Goal: Use online tool/utility: Utilize a website feature to perform a specific function

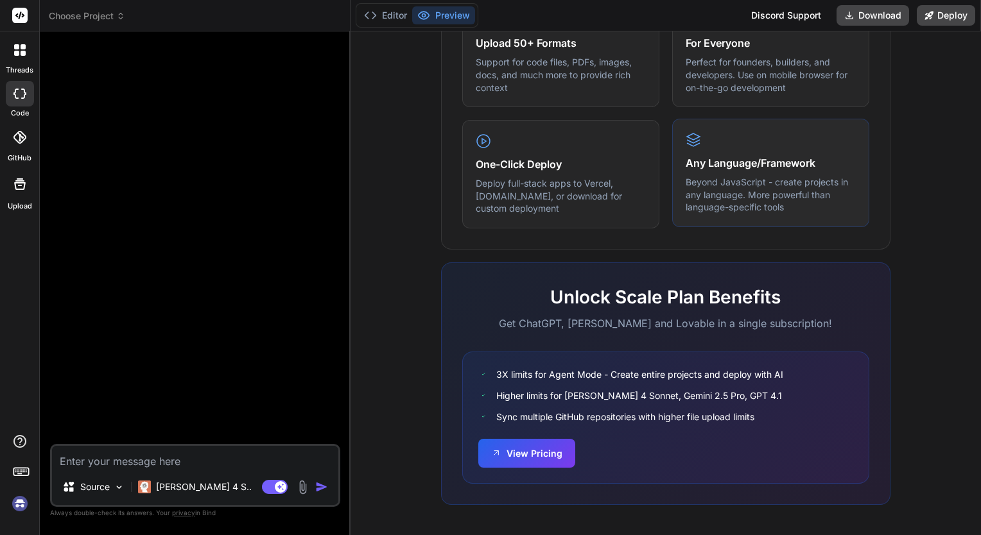
scroll to position [716, 0]
click at [551, 446] on button "View Pricing" at bounding box center [526, 452] width 97 height 29
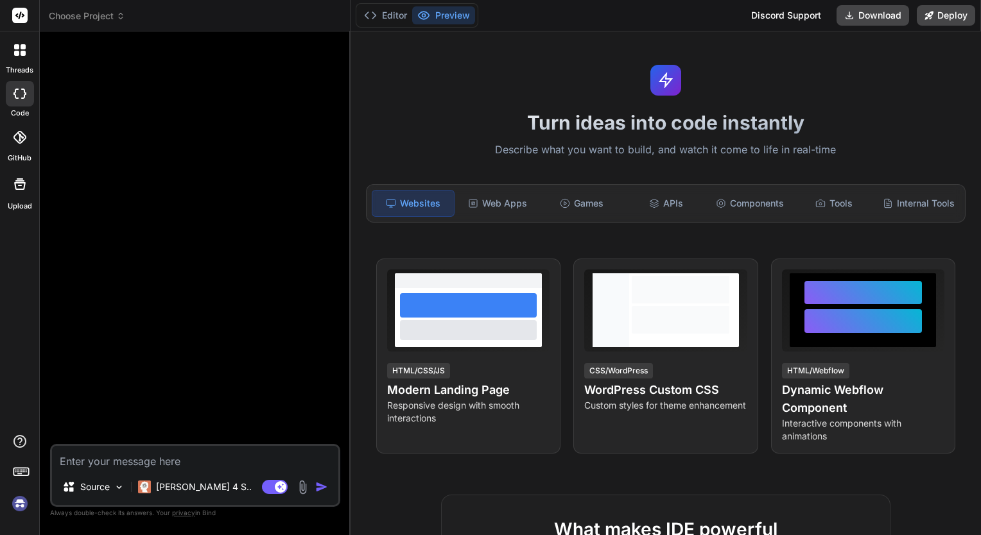
scroll to position [0, 0]
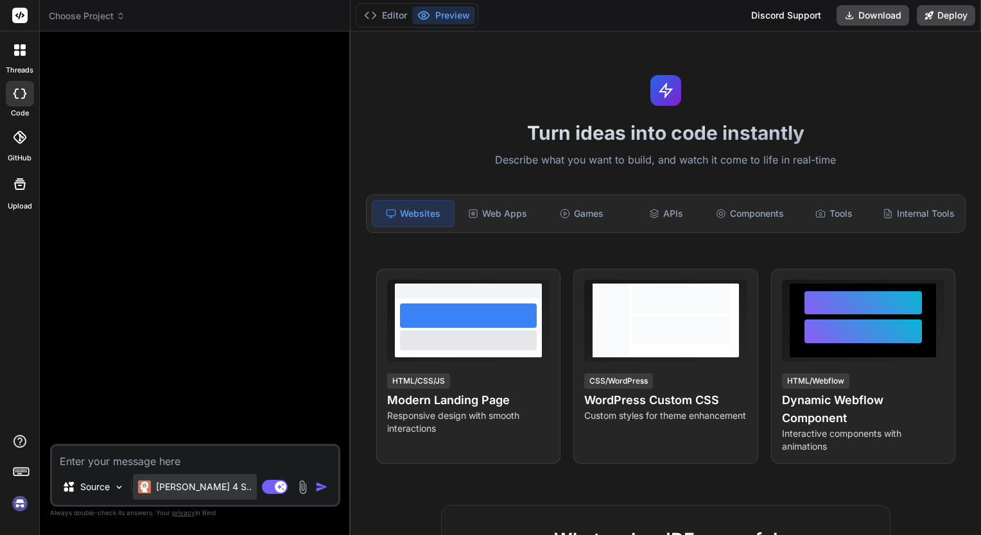
click at [199, 483] on p "[PERSON_NAME] 4 S.." at bounding box center [204, 487] width 96 height 13
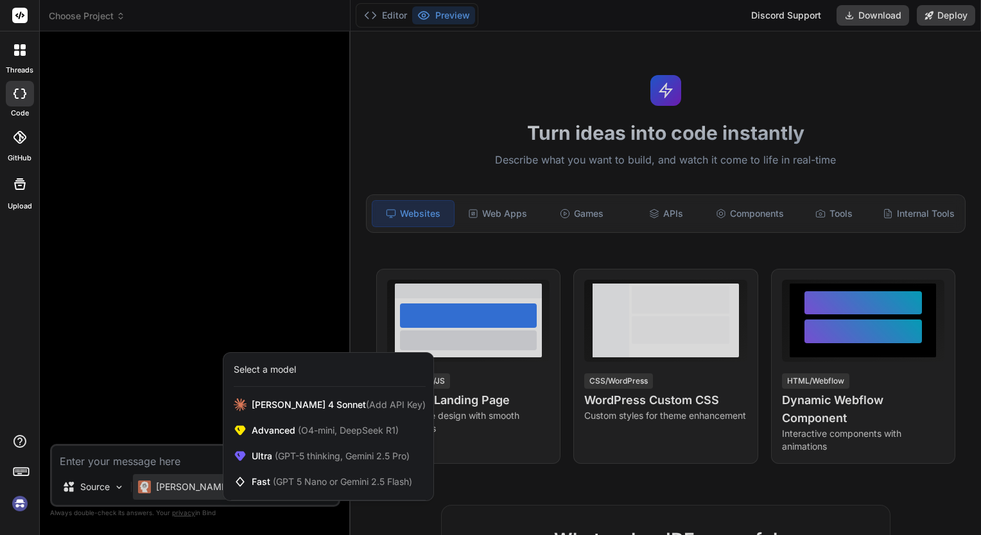
click at [311, 298] on div at bounding box center [490, 267] width 981 height 535
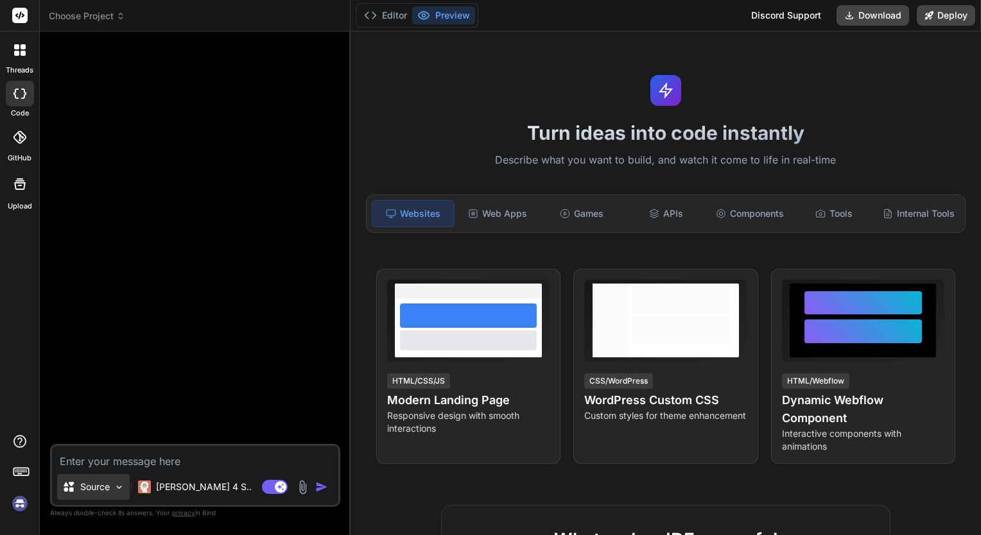
click at [110, 494] on div "Source" at bounding box center [93, 487] width 73 height 26
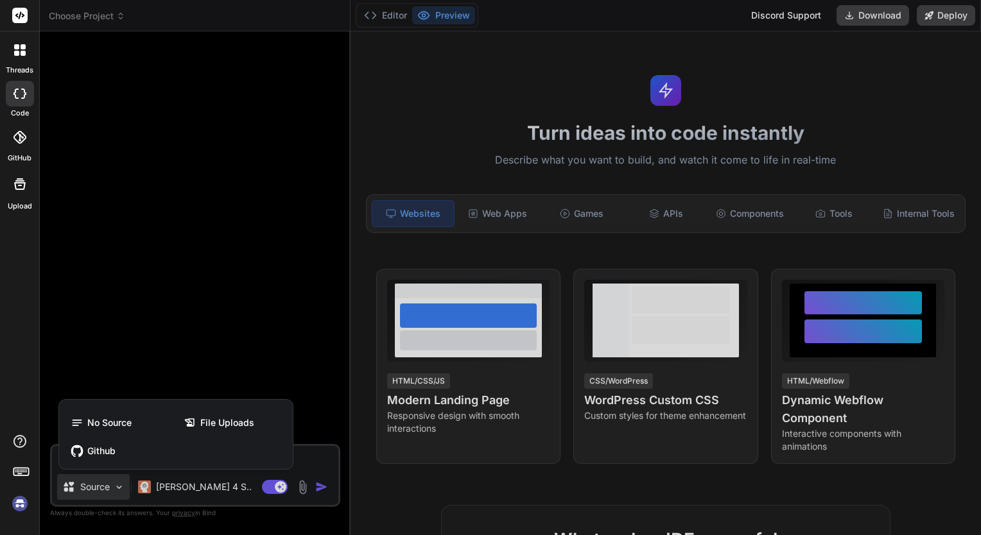
click at [253, 368] on div at bounding box center [490, 267] width 981 height 535
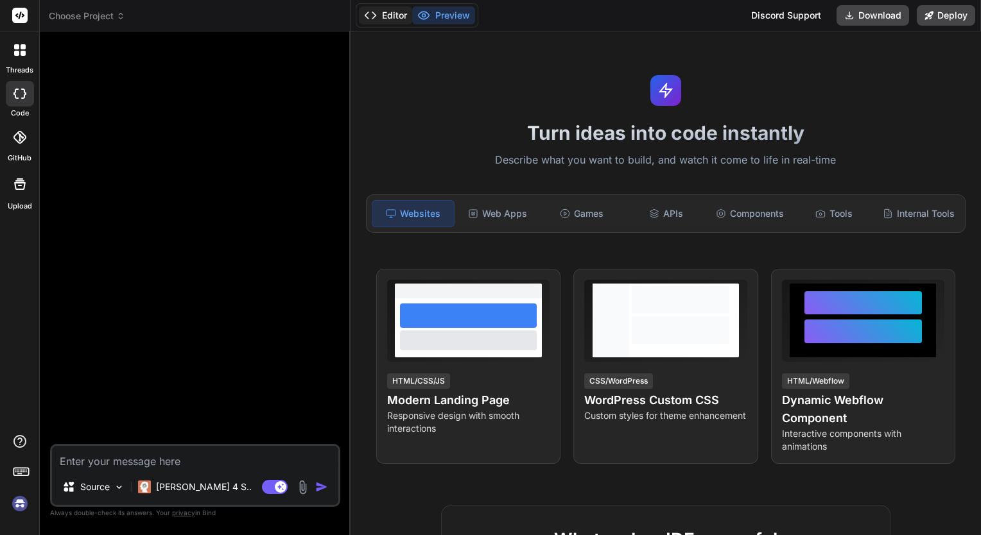
click at [390, 22] on button "Editor" at bounding box center [385, 15] width 53 height 18
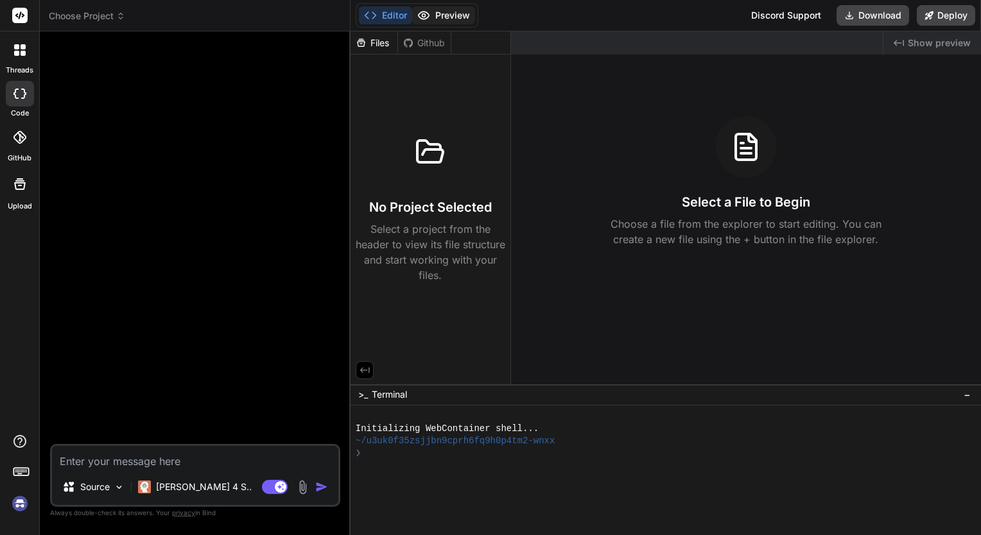
click at [445, 12] on button "Preview" at bounding box center [443, 15] width 63 height 18
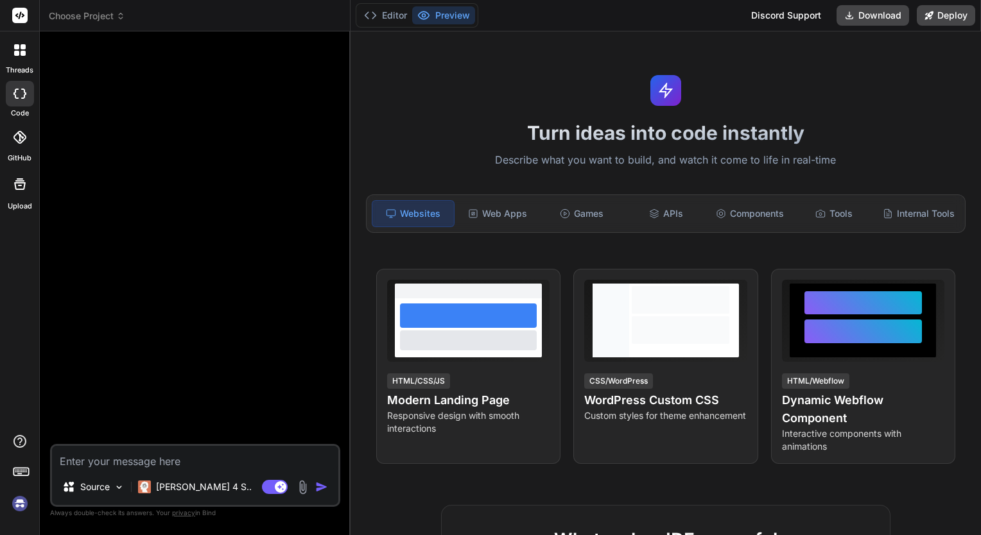
click at [123, 15] on icon at bounding box center [120, 16] width 9 height 9
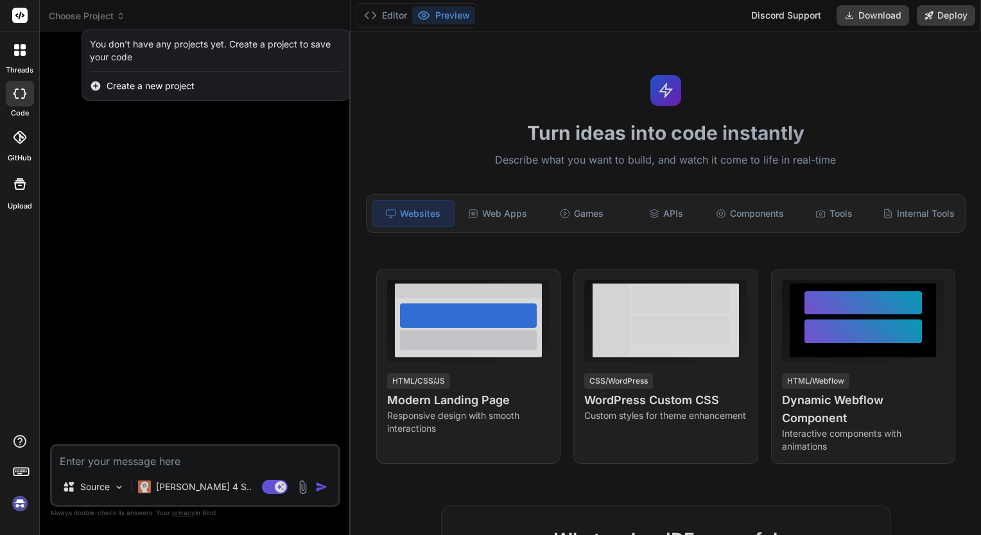
click at [168, 17] on div at bounding box center [490, 267] width 981 height 535
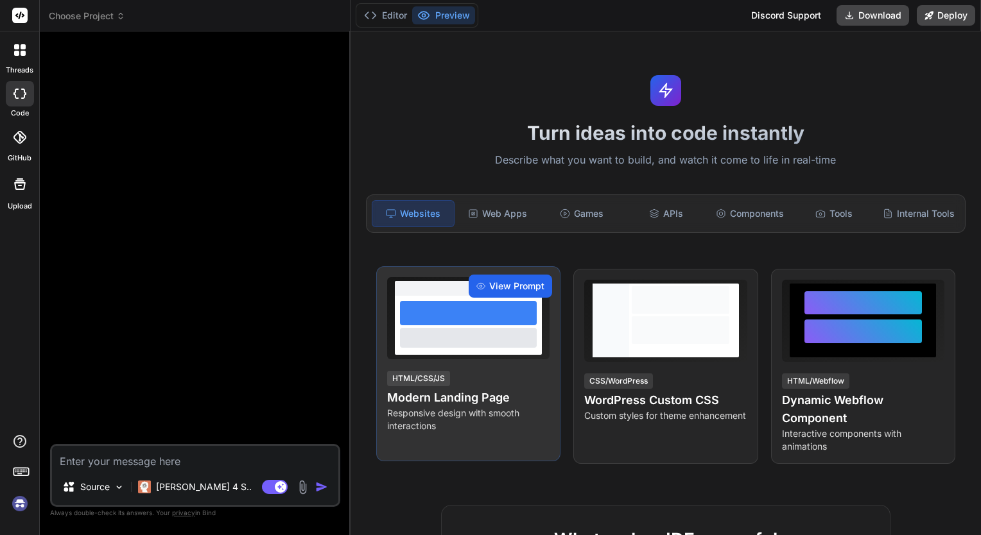
click at [483, 285] on icon at bounding box center [480, 286] width 9 height 9
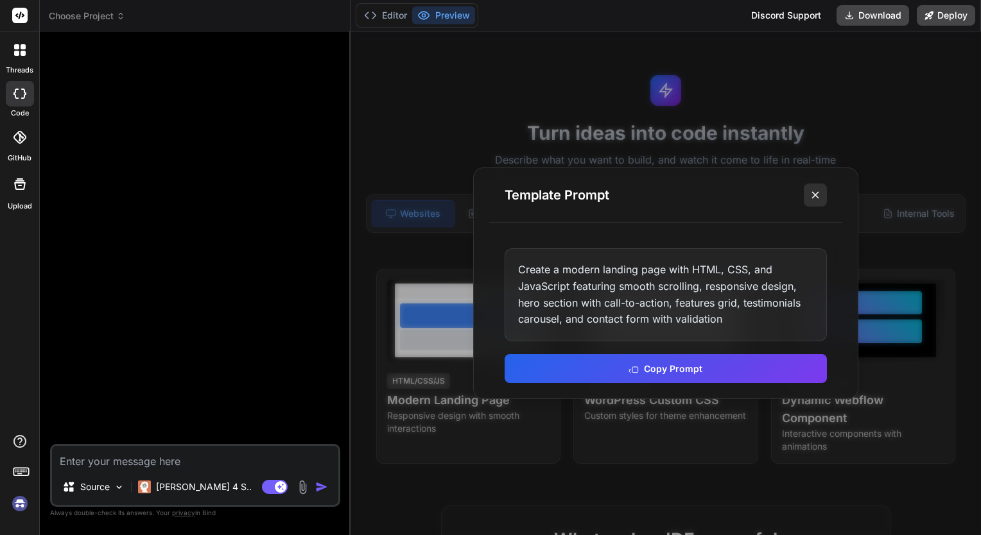
click at [815, 189] on button at bounding box center [815, 195] width 23 height 23
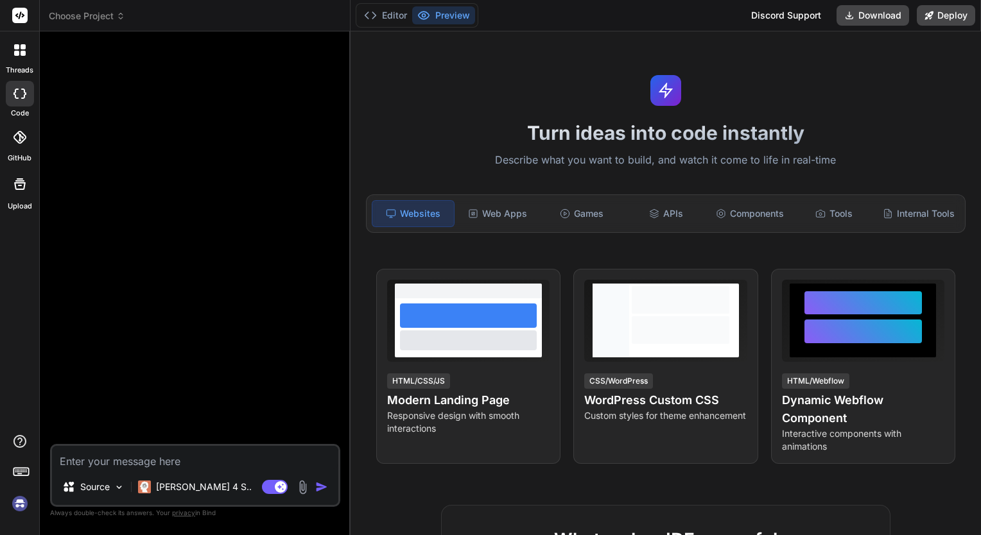
click at [22, 51] on icon at bounding box center [23, 53] width 5 height 5
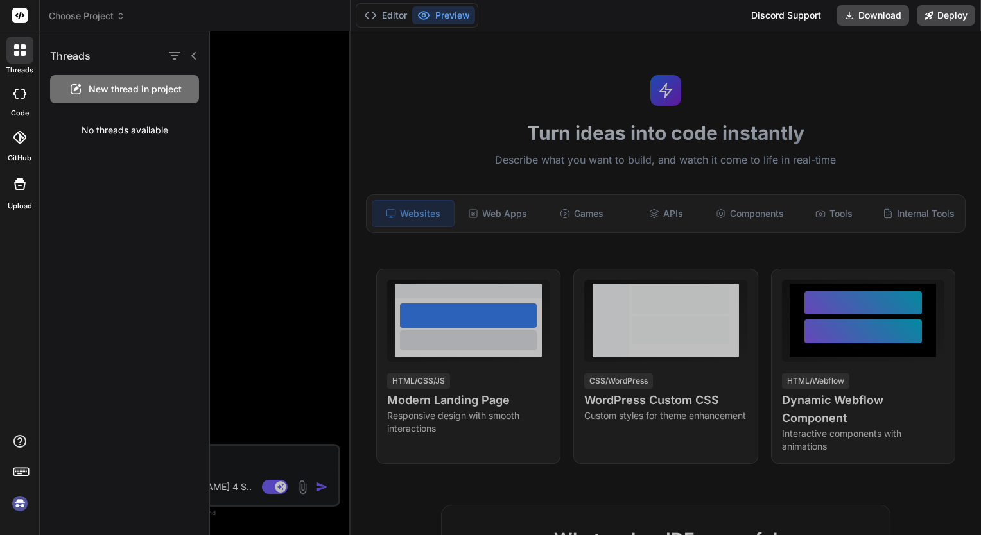
click at [27, 89] on div at bounding box center [20, 94] width 28 height 26
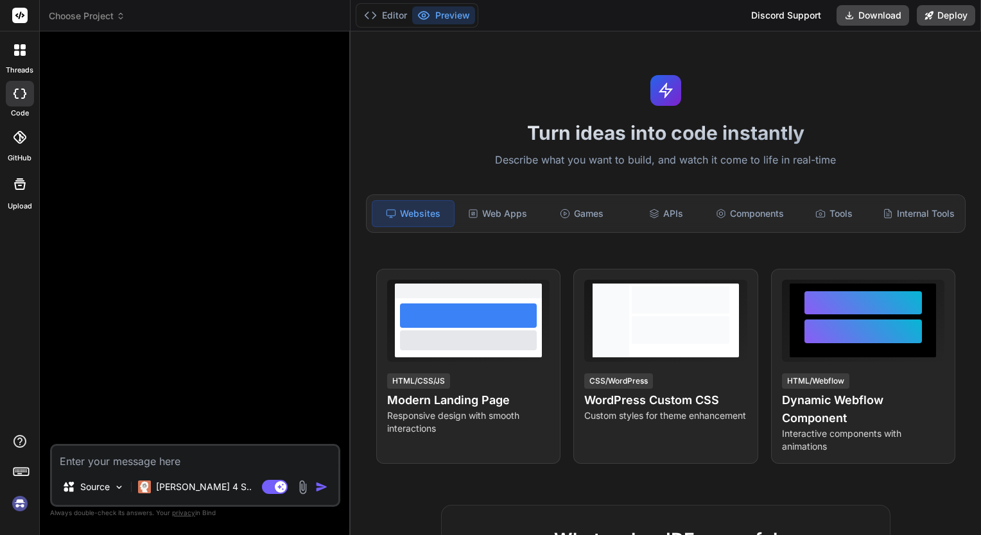
click at [23, 91] on icon at bounding box center [19, 94] width 13 height 10
type textarea "x"
click at [21, 140] on icon at bounding box center [19, 137] width 13 height 13
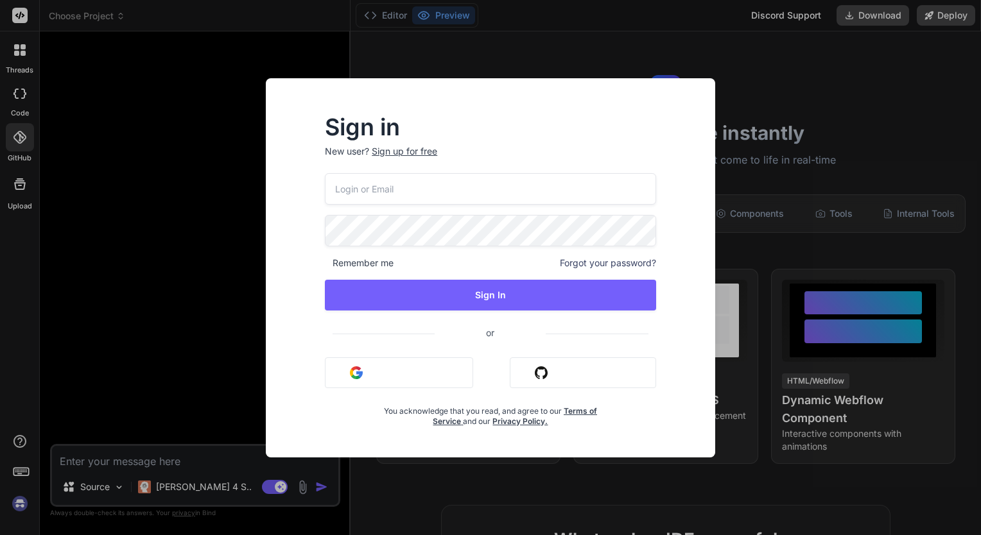
click at [164, 107] on div "Sign in New user? Sign up for free Remember me Forgot your password? Sign In or…" at bounding box center [490, 267] width 981 height 535
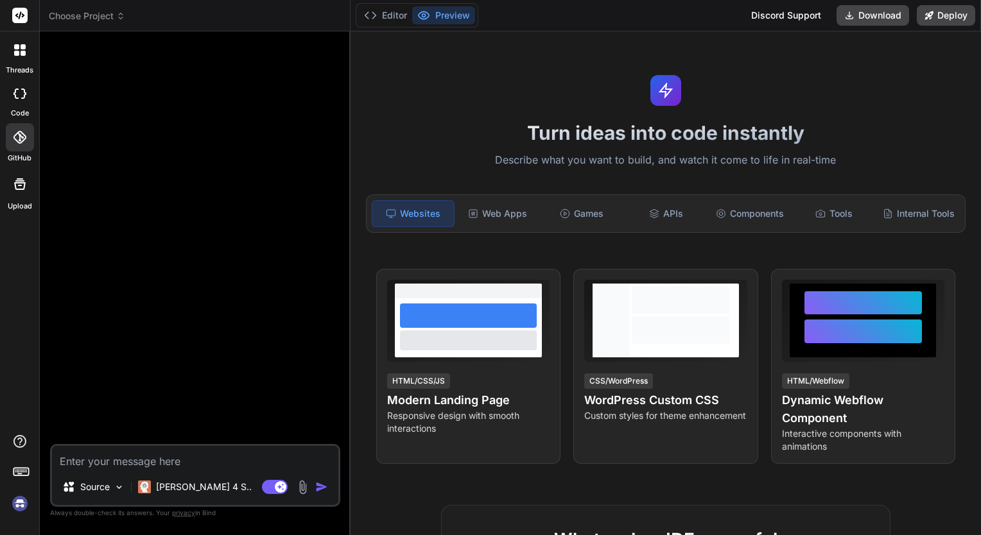
click at [21, 189] on icon at bounding box center [19, 184] width 15 height 15
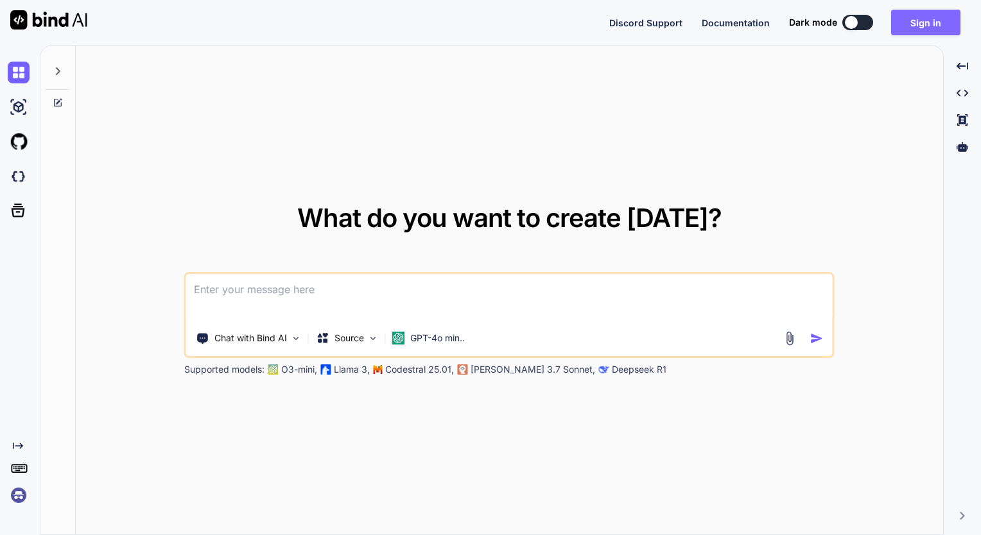
click at [903, 24] on button "Sign in" at bounding box center [925, 23] width 69 height 26
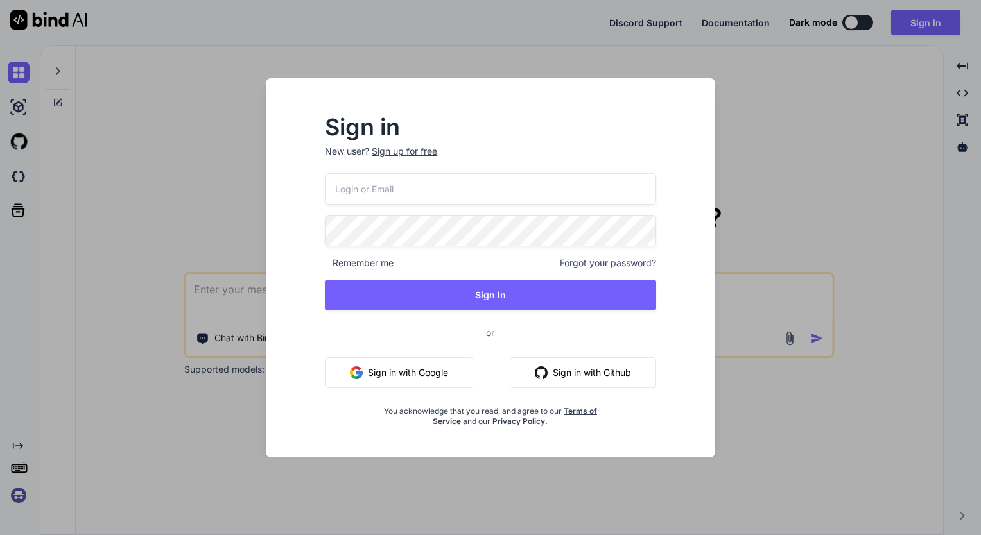
click at [390, 365] on button "Sign in with Google" at bounding box center [399, 373] width 148 height 31
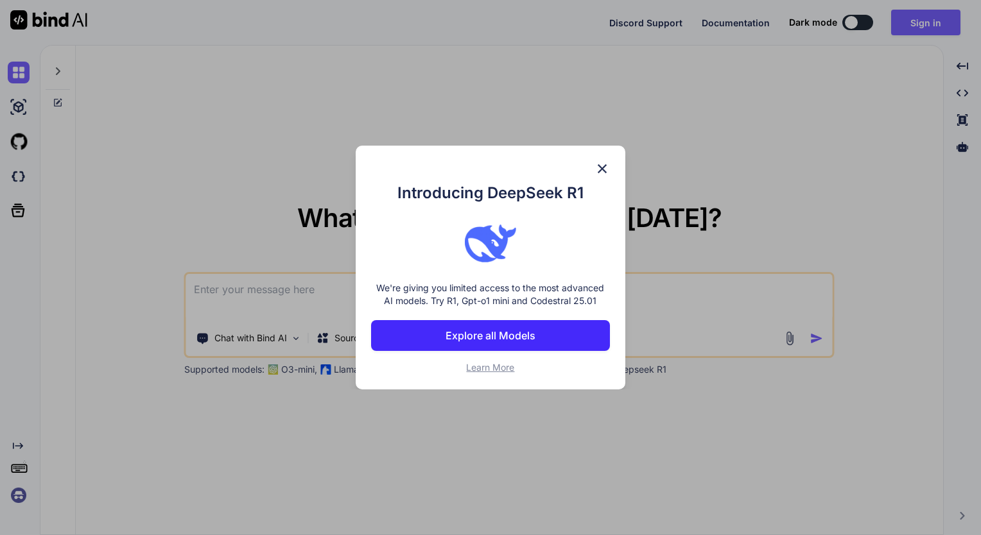
click at [601, 173] on img at bounding box center [601, 168] width 15 height 15
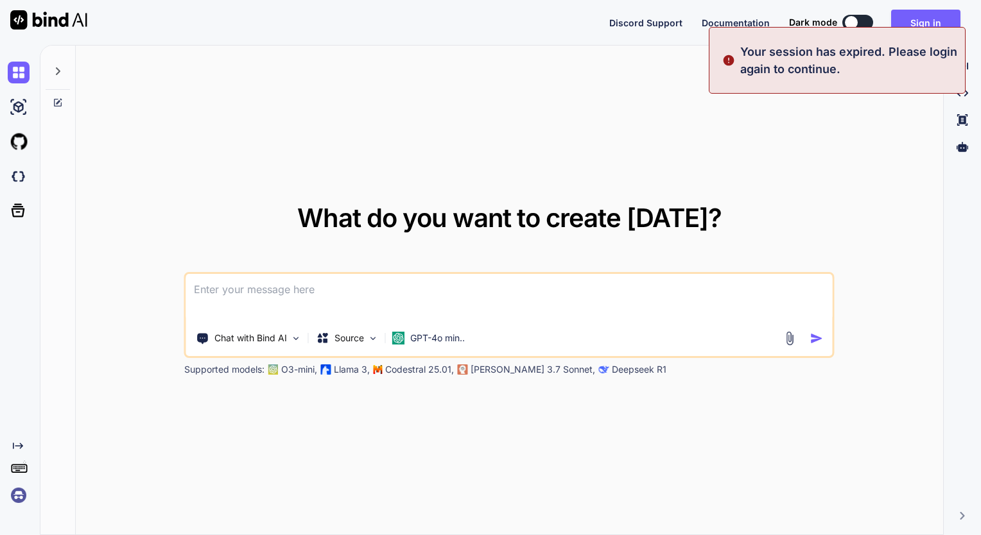
click at [855, 17] on div at bounding box center [851, 22] width 13 height 13
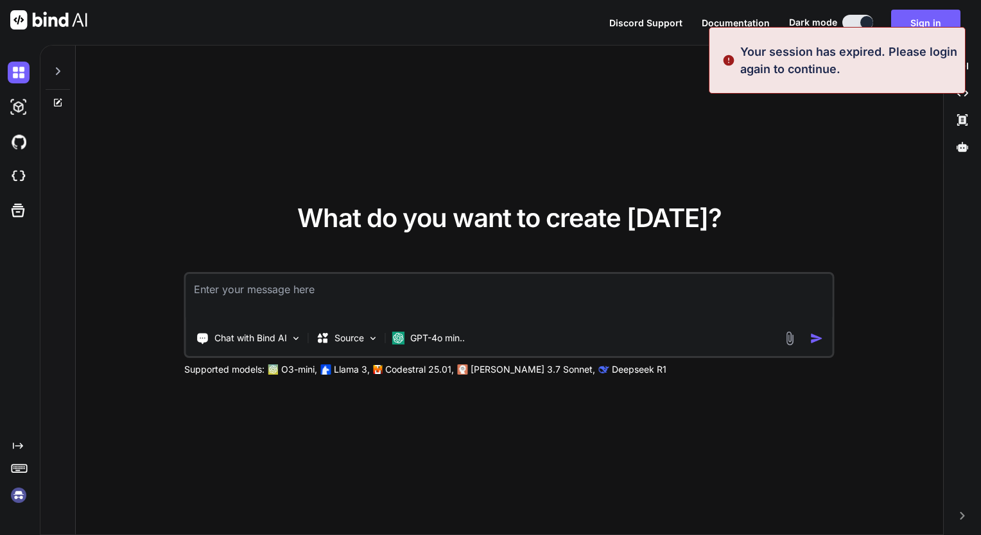
click at [880, 218] on div "What do you want to create today? Chat with Bind AI Source GPT-4o min.. Support…" at bounding box center [509, 291] width 867 height 490
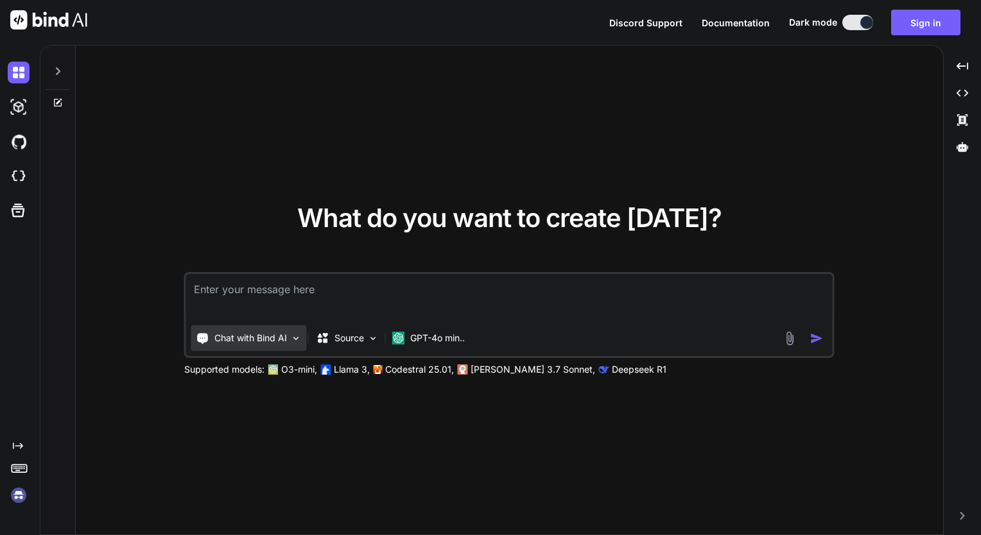
click at [291, 340] on img at bounding box center [296, 338] width 11 height 11
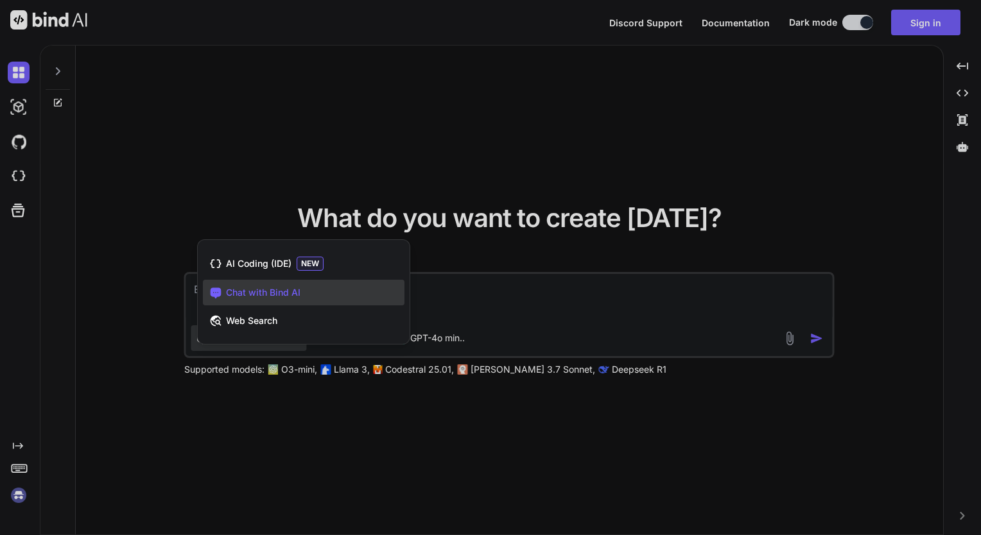
click at [510, 476] on div at bounding box center [490, 267] width 981 height 535
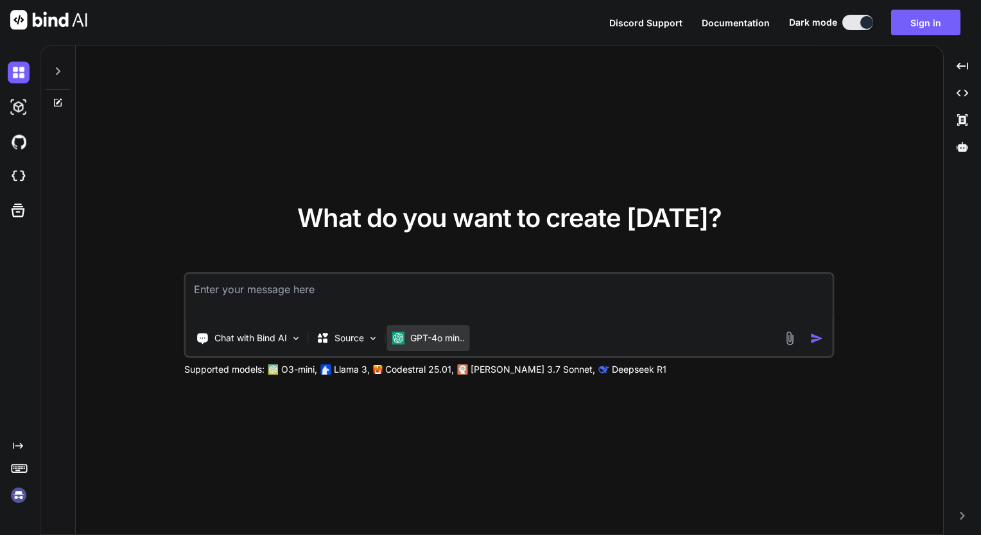
click at [461, 347] on div "GPT-4o min.." at bounding box center [428, 338] width 83 height 26
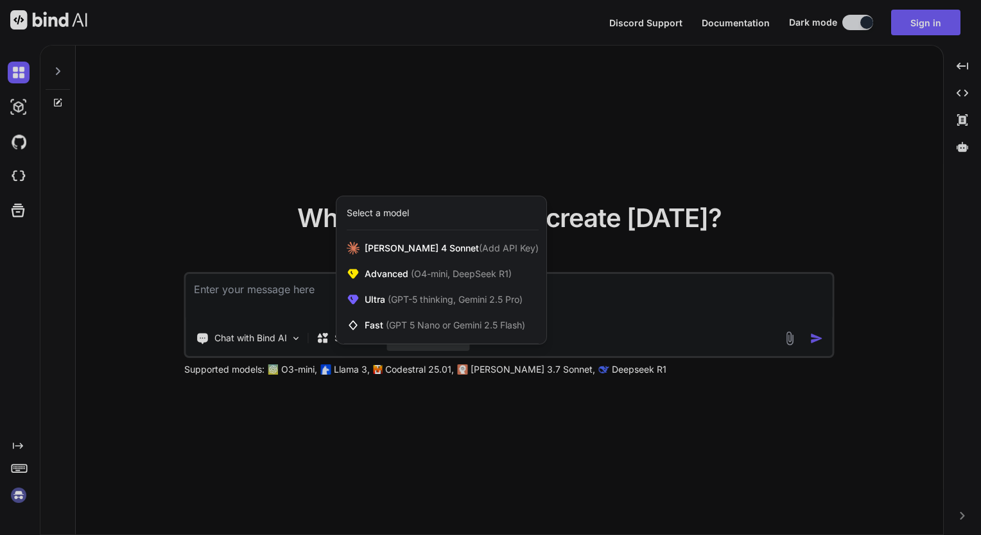
click at [435, 420] on div at bounding box center [490, 267] width 981 height 535
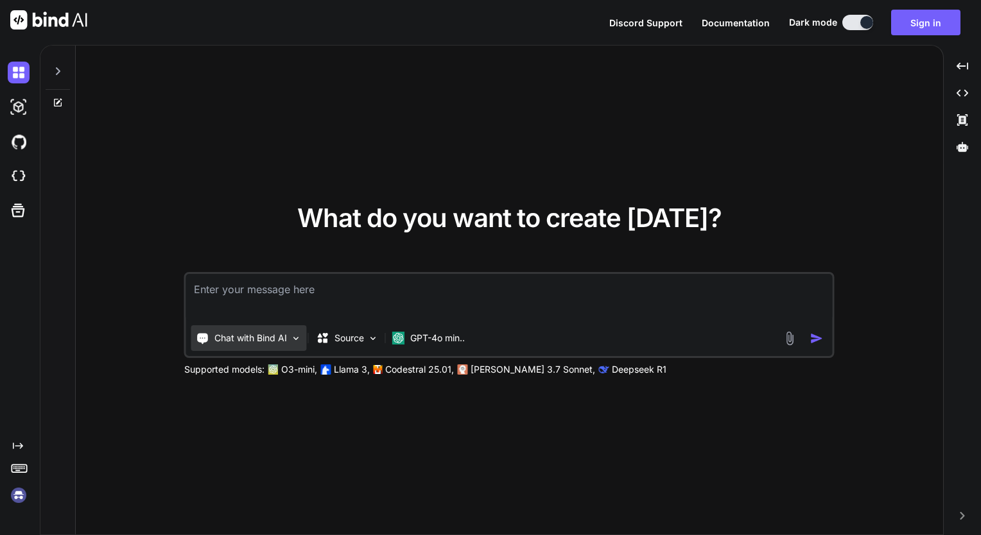
click at [281, 340] on p "Chat with Bind AI" at bounding box center [250, 338] width 73 height 13
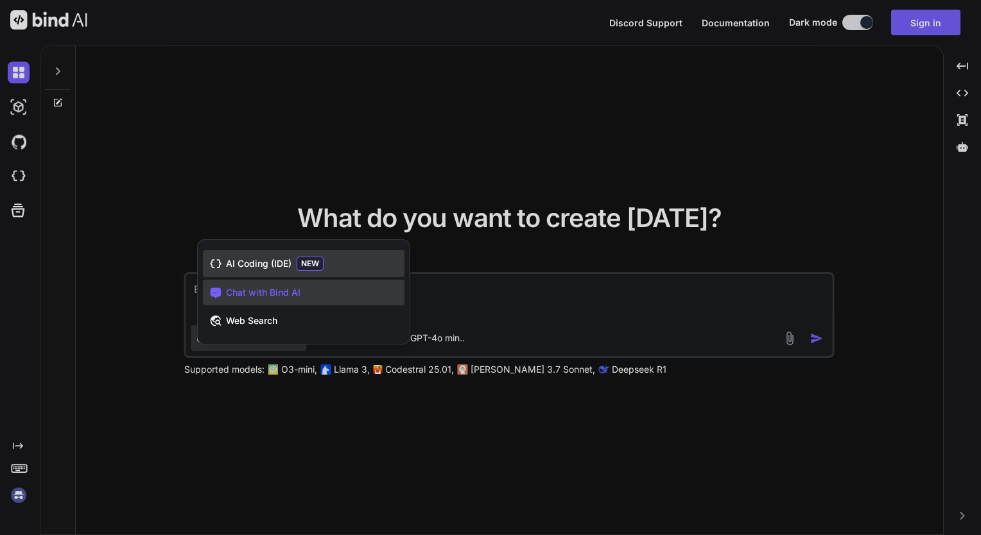
click at [292, 265] on div "AI Coding (IDE) NEW" at bounding box center [304, 263] width 202 height 27
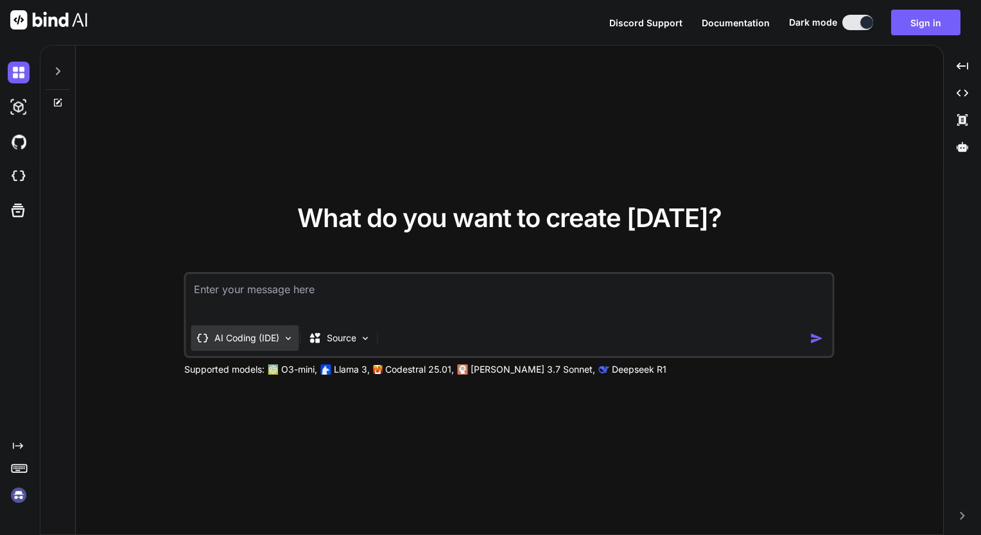
click at [266, 346] on div "AI Coding (IDE)" at bounding box center [245, 338] width 108 height 26
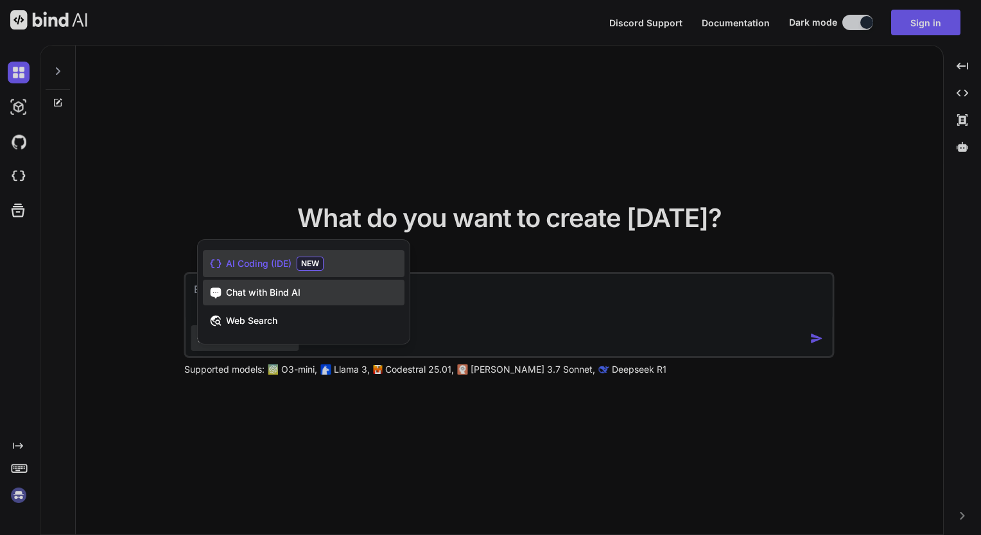
click at [331, 286] on div "Chat with Bind AI" at bounding box center [304, 293] width 202 height 26
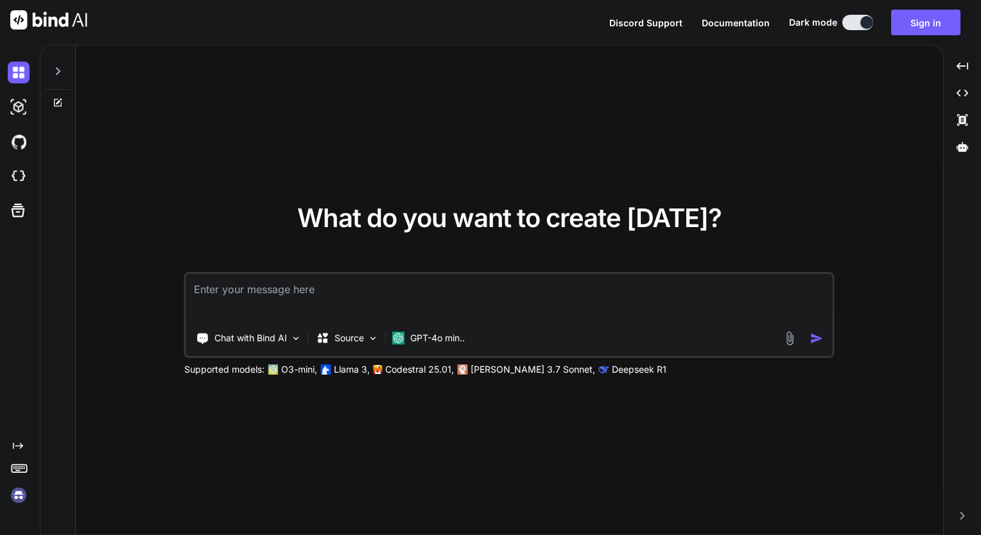
click at [315, 293] on textarea at bounding box center [509, 298] width 646 height 48
